Goal: Navigation & Orientation: Find specific page/section

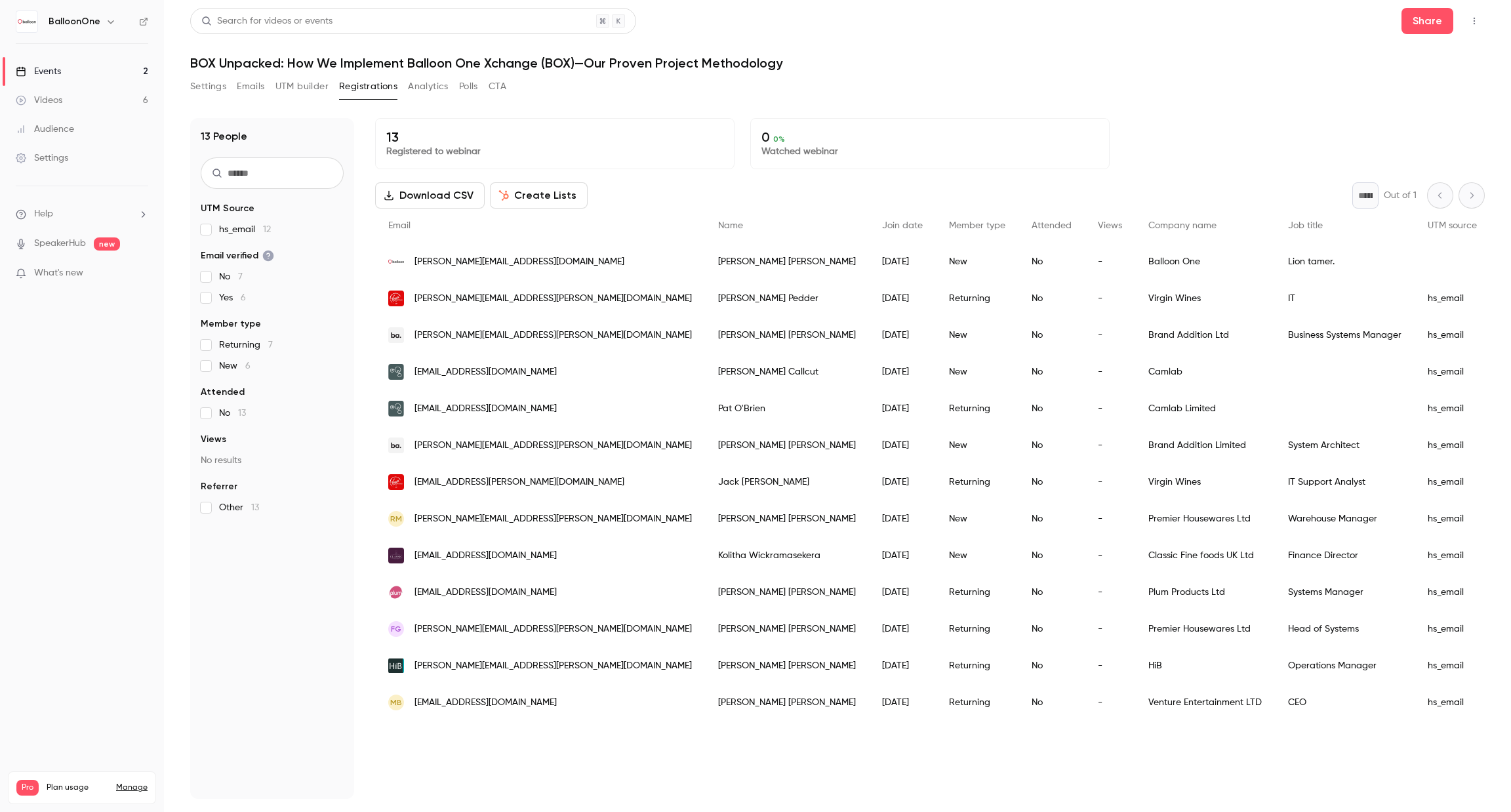
click at [94, 67] on link "Events 2" at bounding box center [82, 72] width 164 height 29
